Goal: Information Seeking & Learning: Understand process/instructions

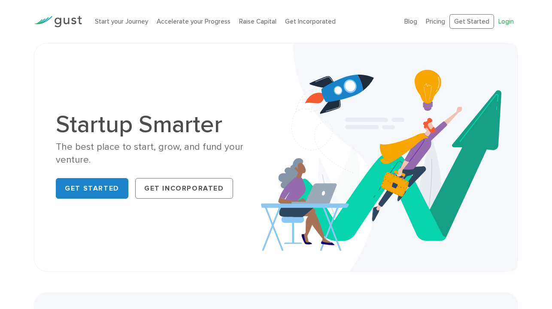
click at [507, 23] on link "Login" at bounding box center [505, 22] width 15 height 8
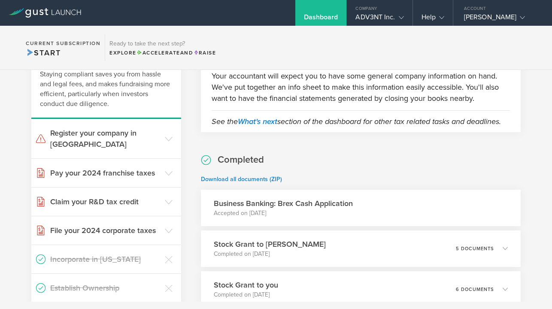
scroll to position [70, 0]
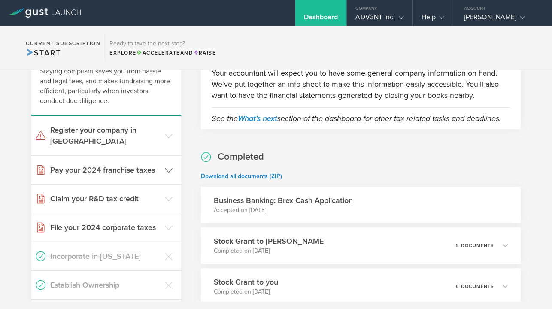
click at [149, 164] on h3 "Pay your 2024 franchise taxes" at bounding box center [105, 169] width 110 height 11
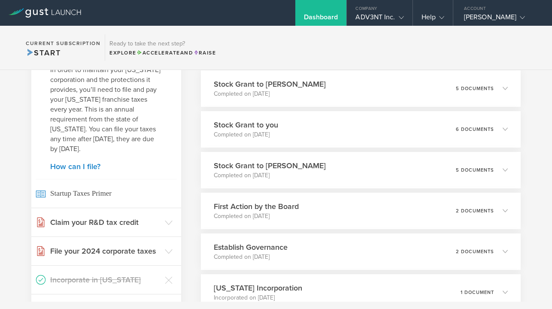
scroll to position [232, 0]
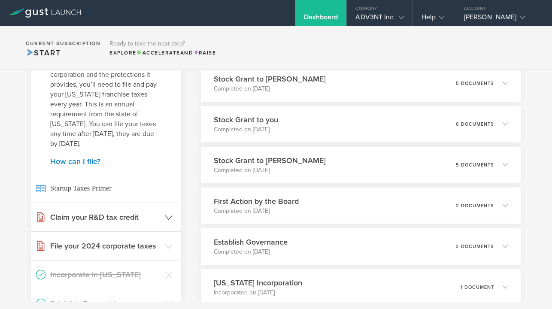
click at [169, 215] on icon at bounding box center [169, 218] width 8 height 8
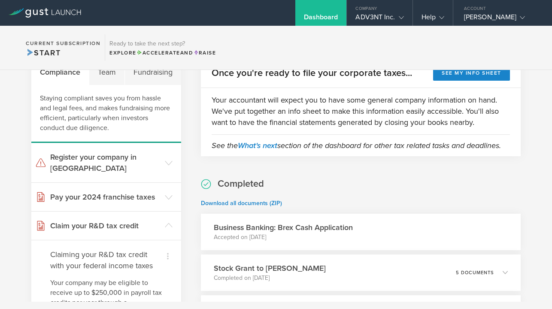
scroll to position [0, 0]
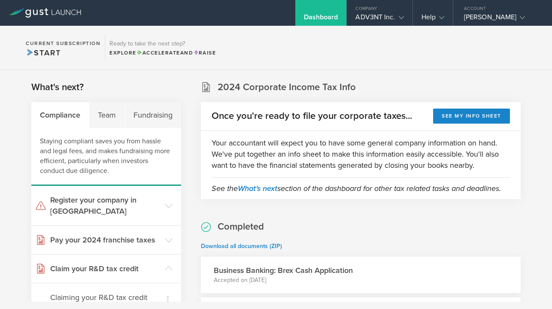
click at [461, 115] on button "See my info sheet" at bounding box center [471, 116] width 77 height 15
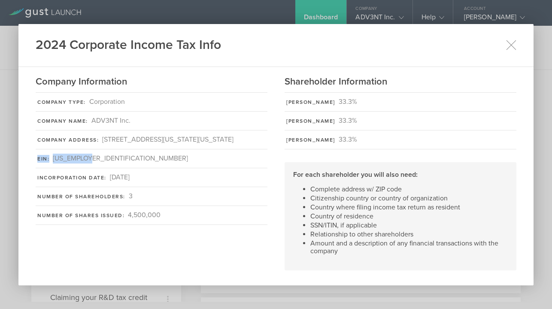
drag, startPoint x: 38, startPoint y: 158, endPoint x: 91, endPoint y: 157, distance: 52.8
click at [91, 157] on div "EIN: [US_EMPLOYER_IDENTIFICATION_NUMBER]" at bounding box center [152, 158] width 232 height 19
copy div "EIN: [US_EMPLOYER_IDENTIFICATION_NUMBER]"
